Goal: Task Accomplishment & Management: Manage account settings

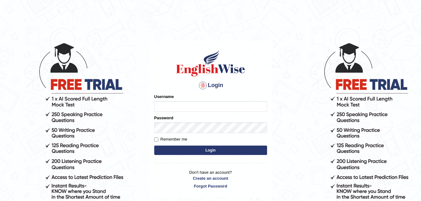
type input "Peri15cazia"
click at [213, 150] on button "Login" at bounding box center [210, 150] width 113 height 9
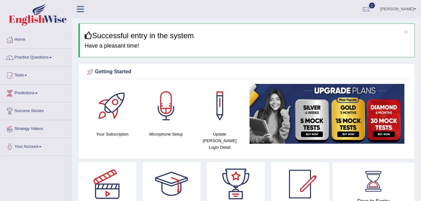
click at [403, 11] on link "[PERSON_NAME]" at bounding box center [399, 8] width 46 height 16
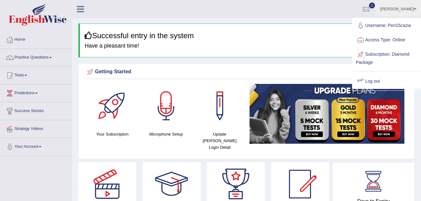
click at [370, 80] on link "Log out" at bounding box center [387, 81] width 68 height 14
